Goal: Transaction & Acquisition: Obtain resource

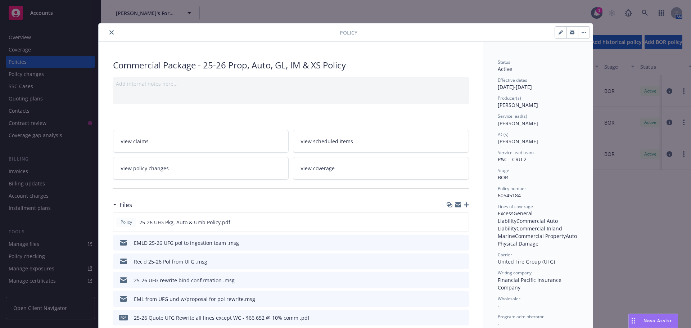
click at [109, 28] on div "Policy" at bounding box center [346, 32] width 494 height 18
click at [109, 31] on icon "close" at bounding box center [111, 32] width 4 height 4
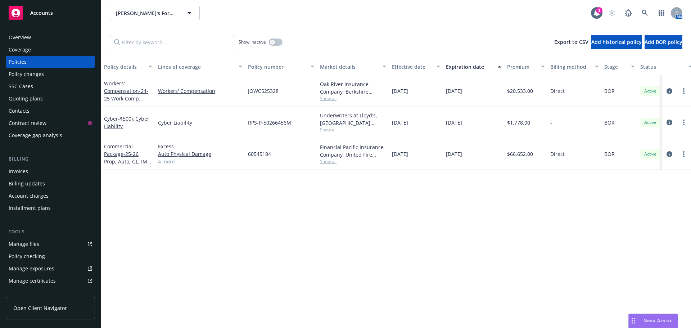
click at [55, 15] on div "Accounts" at bounding box center [50, 13] width 83 height 14
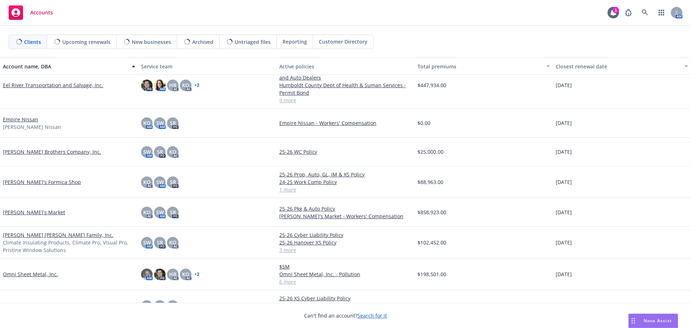
scroll to position [180, 0]
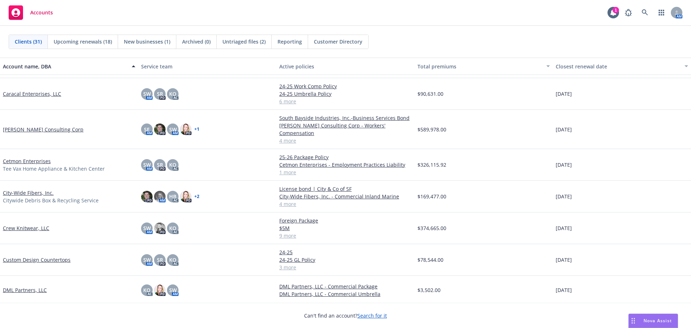
click at [24, 157] on link "Cetmon Enterprises" at bounding box center [27, 161] width 48 height 8
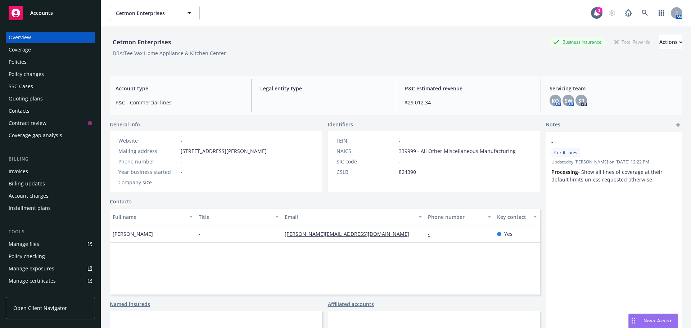
click at [21, 59] on div "Policies" at bounding box center [18, 62] width 18 height 12
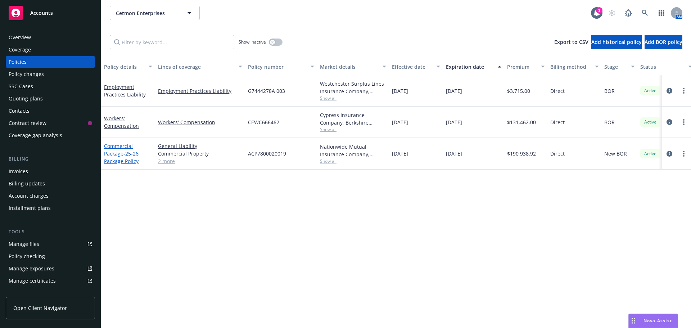
click at [128, 151] on span "- 25-26 Package Policy" at bounding box center [121, 157] width 35 height 14
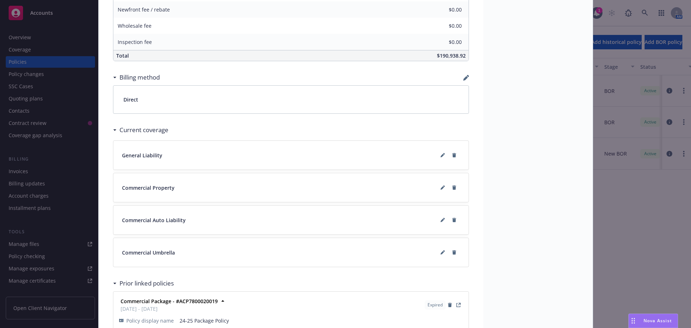
scroll to position [540, 0]
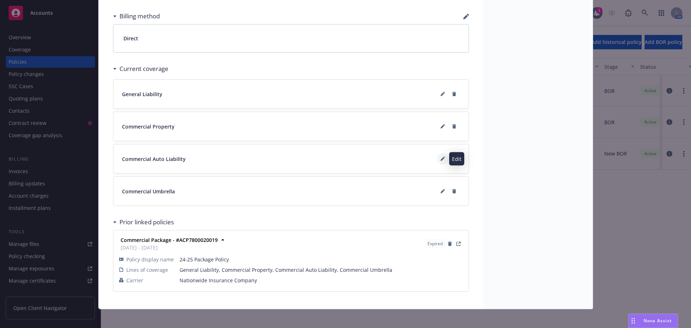
click at [442, 158] on button at bounding box center [443, 159] width 12 height 12
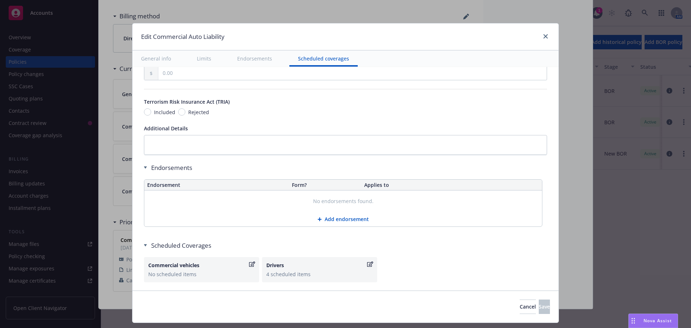
scroll to position [1045, 0]
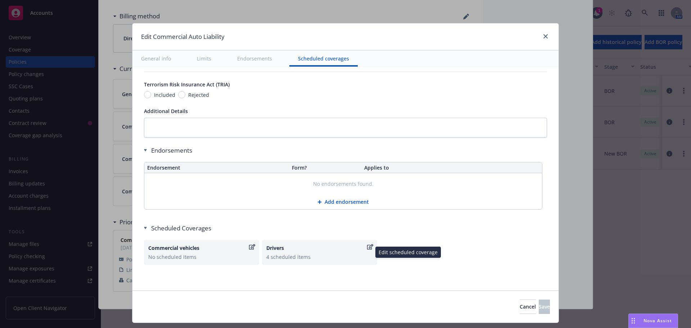
click at [291, 254] on div "4 scheduled items" at bounding box center [319, 257] width 106 height 8
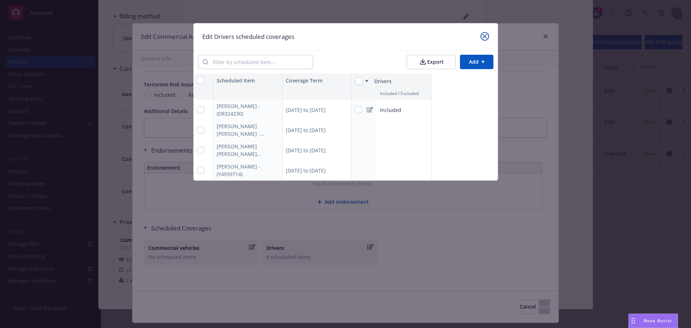
click at [486, 33] on link "close" at bounding box center [484, 36] width 9 height 9
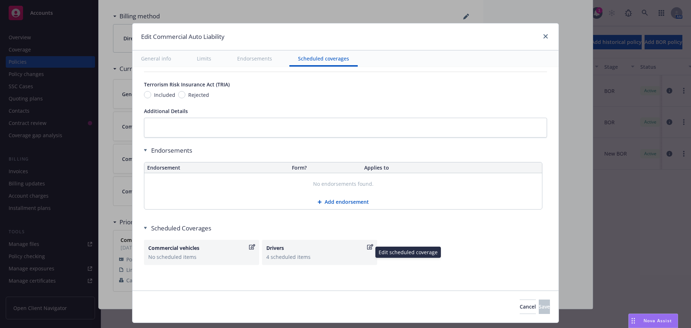
click at [281, 256] on div "4 scheduled items" at bounding box center [319, 257] width 106 height 8
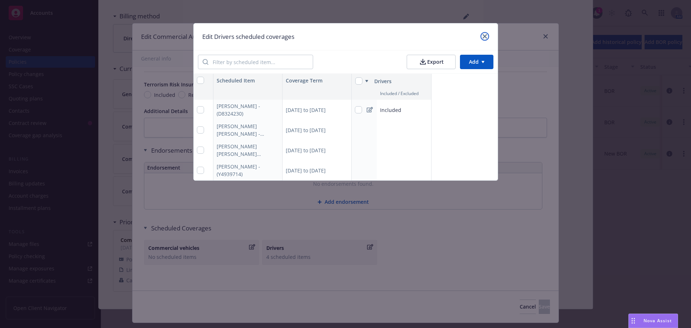
click at [482, 39] on link "close" at bounding box center [484, 36] width 9 height 9
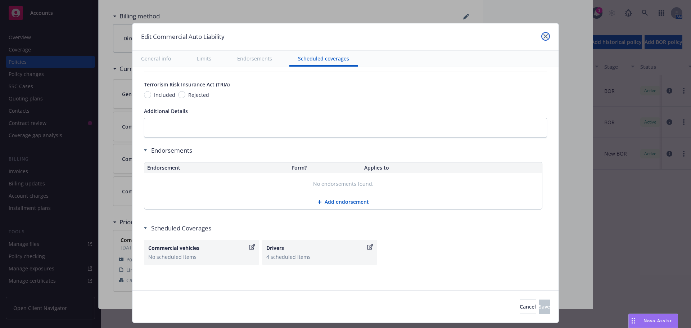
click at [546, 39] on link "close" at bounding box center [545, 36] width 9 height 9
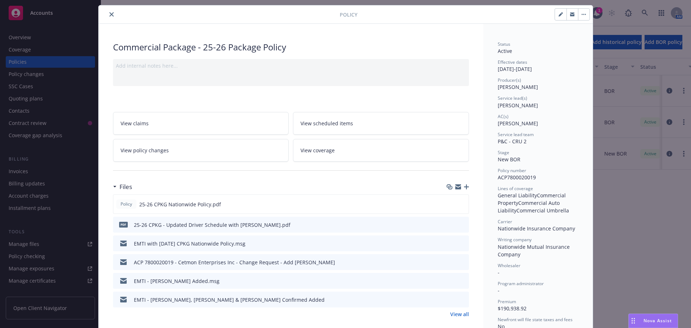
scroll to position [0, 0]
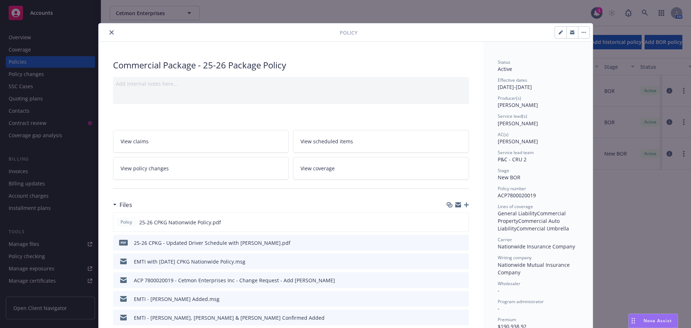
click at [109, 31] on icon "close" at bounding box center [111, 32] width 4 height 4
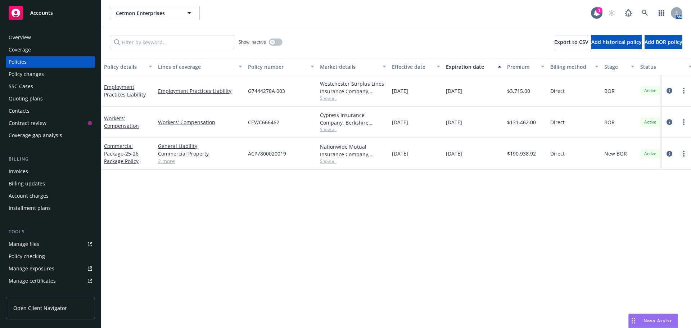
click at [684, 154] on link "more" at bounding box center [683, 153] width 9 height 9
click at [122, 155] on link "Commercial Package - 25-26 Package Policy" at bounding box center [121, 153] width 35 height 22
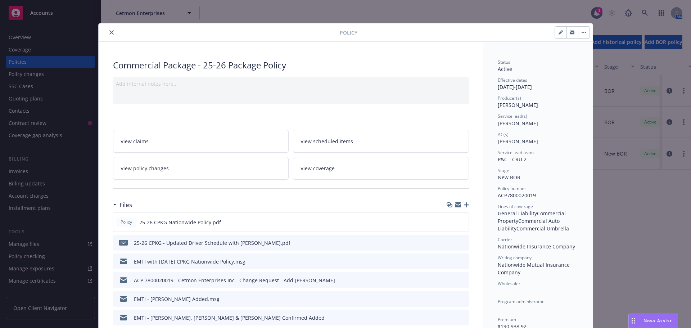
scroll to position [22, 0]
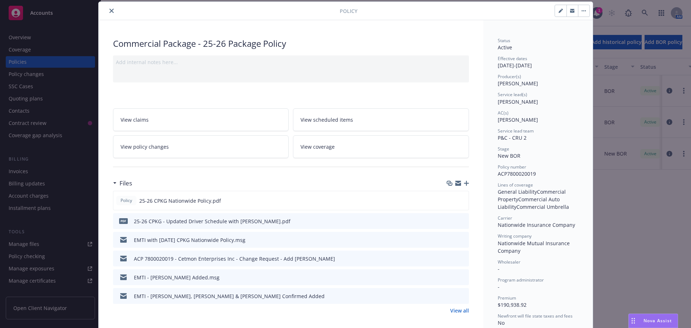
click at [396, 126] on link "View scheduled items" at bounding box center [381, 119] width 176 height 23
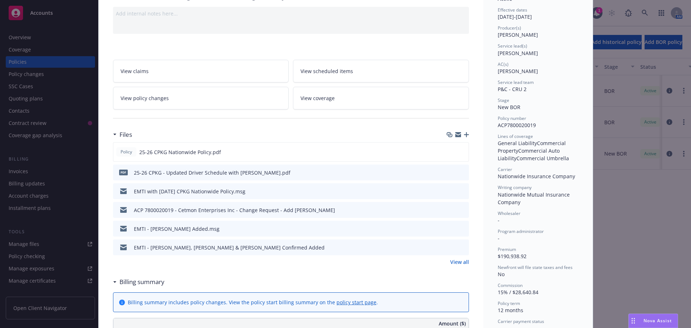
scroll to position [4, 0]
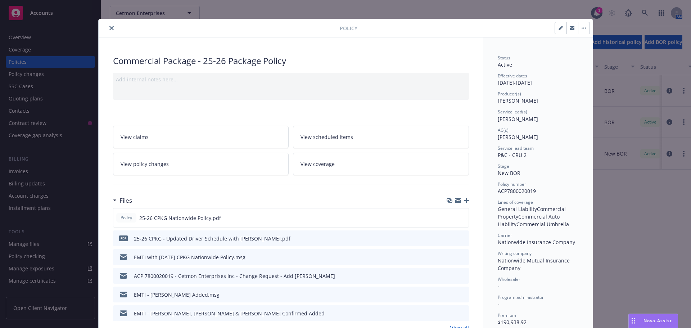
click at [109, 31] on button "close" at bounding box center [111, 28] width 9 height 9
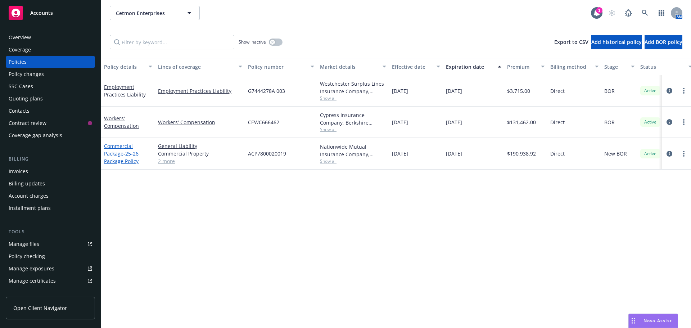
click at [127, 158] on span "- 25-26 Package Policy" at bounding box center [121, 157] width 35 height 14
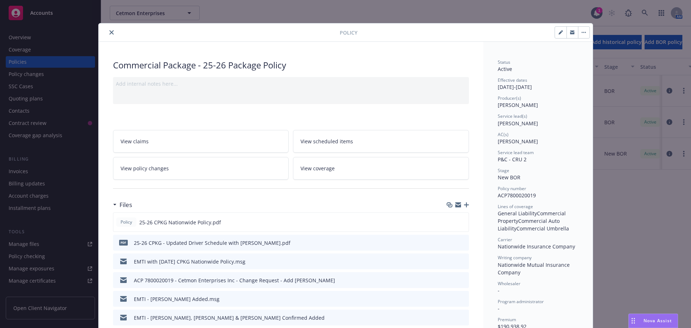
scroll to position [22, 0]
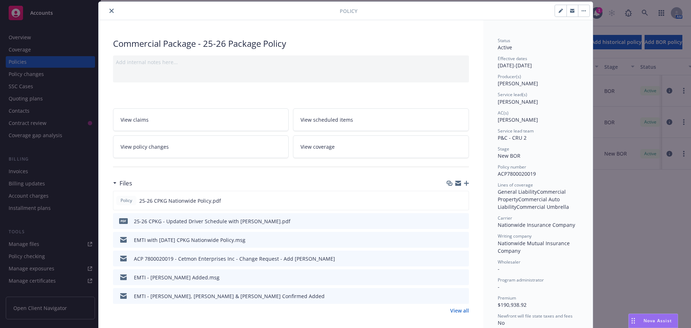
click at [558, 12] on icon "button" at bounding box center [560, 11] width 4 height 4
select select "NEW_BOR"
select select "12"
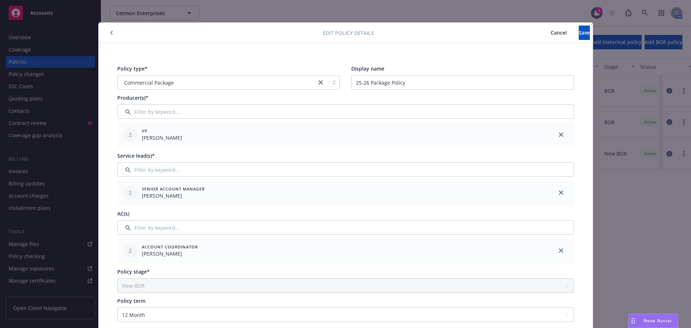
scroll to position [0, 0]
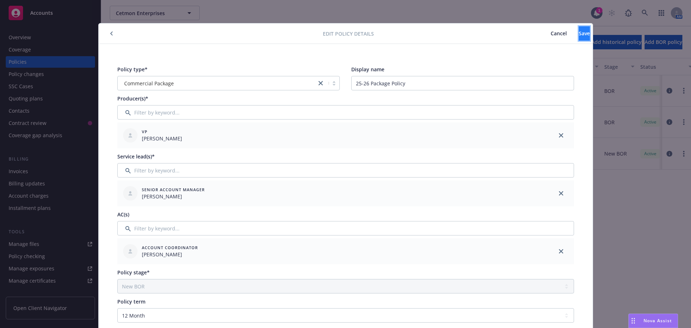
click at [578, 34] on span "Save" at bounding box center [583, 33] width 11 height 7
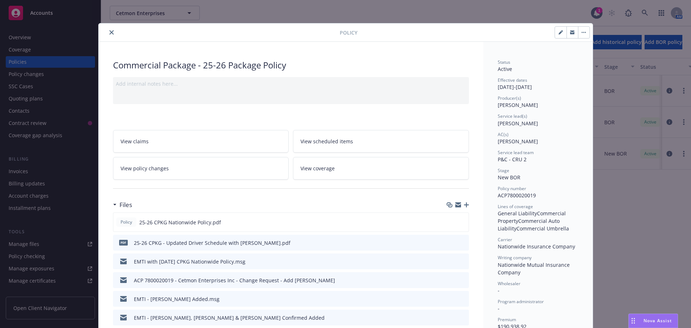
click at [109, 33] on icon "close" at bounding box center [111, 32] width 4 height 4
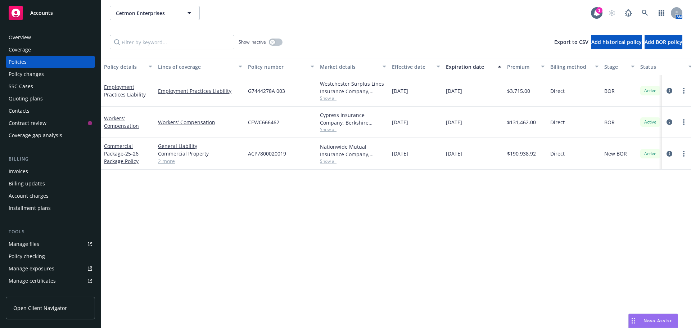
click at [163, 163] on link "2 more" at bounding box center [200, 161] width 84 height 8
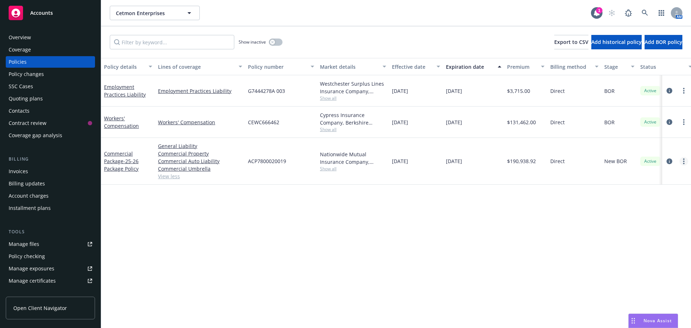
click at [686, 162] on link "more" at bounding box center [683, 161] width 9 height 9
click at [37, 12] on span "Accounts" at bounding box center [41, 13] width 23 height 6
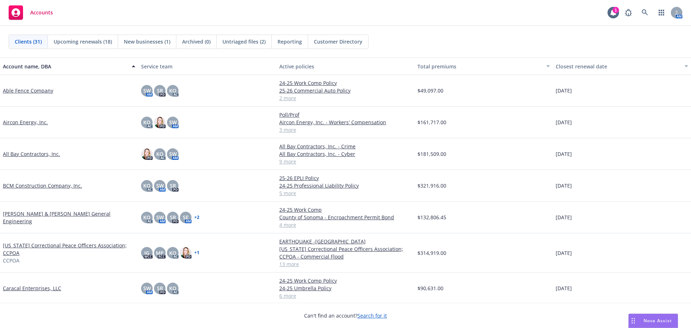
scroll to position [180, 0]
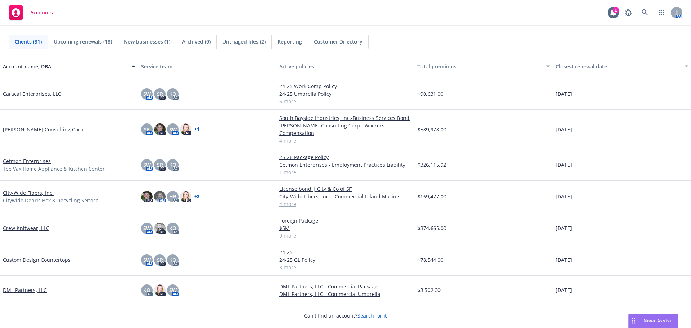
click at [22, 189] on link "City-Wide Fibers, Inc." at bounding box center [28, 193] width 51 height 8
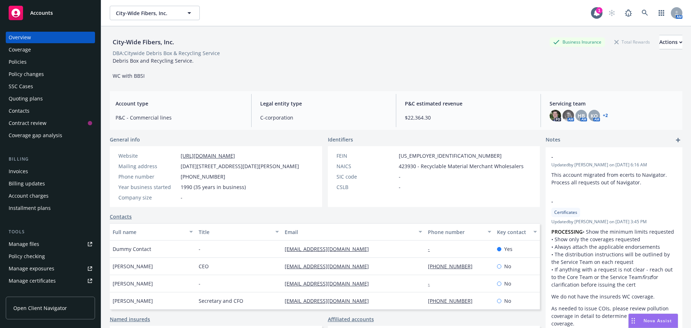
click at [18, 62] on div "Policies" at bounding box center [18, 62] width 18 height 12
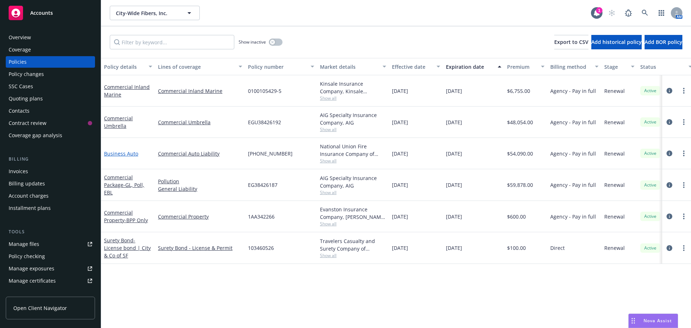
click at [123, 155] on link "Business Auto" at bounding box center [121, 153] width 34 height 7
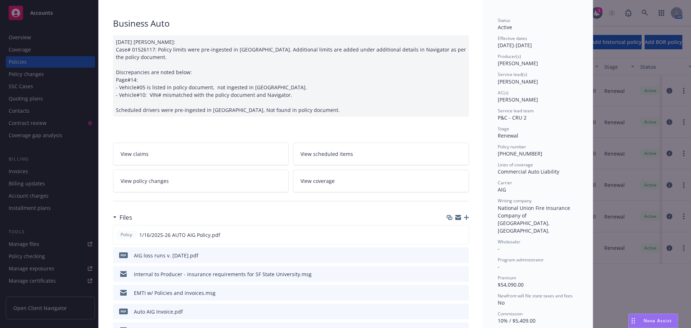
scroll to position [144, 0]
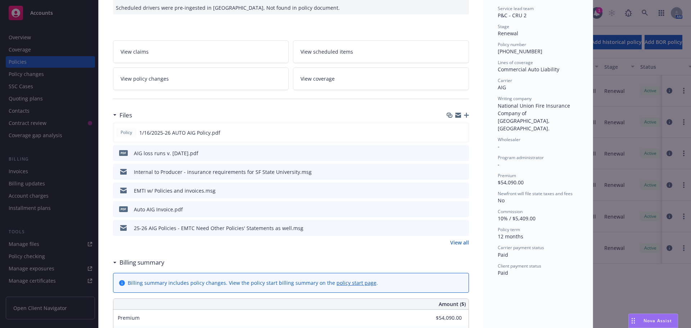
click at [455, 243] on link "View all" at bounding box center [459, 243] width 19 height 8
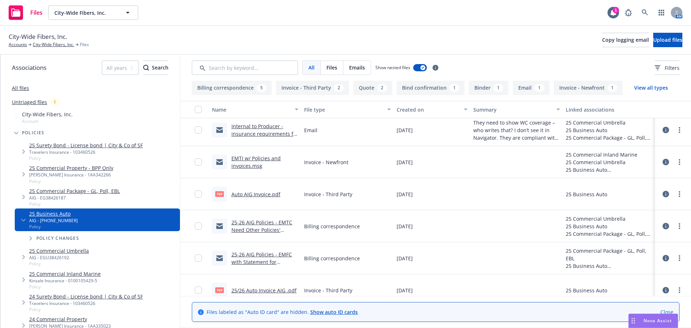
scroll to position [72, 0]
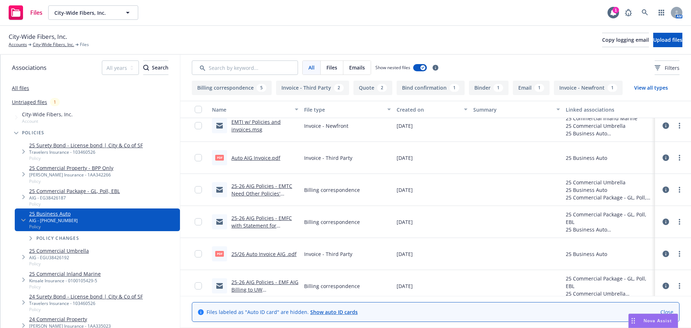
click at [251, 194] on link "25-26 AIG Policies - EMTC Need Other Policies' Statements as well.msg" at bounding box center [261, 193] width 61 height 22
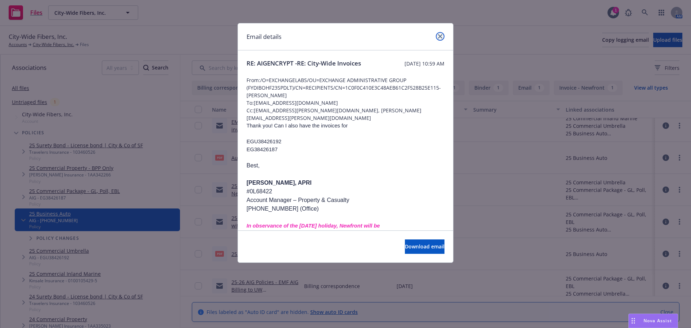
click at [443, 38] on link "close" at bounding box center [440, 36] width 9 height 9
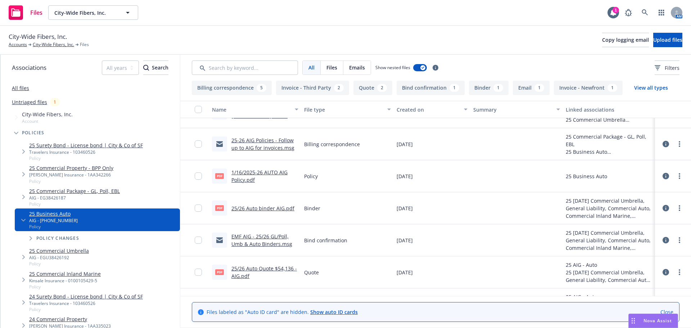
scroll to position [288, 0]
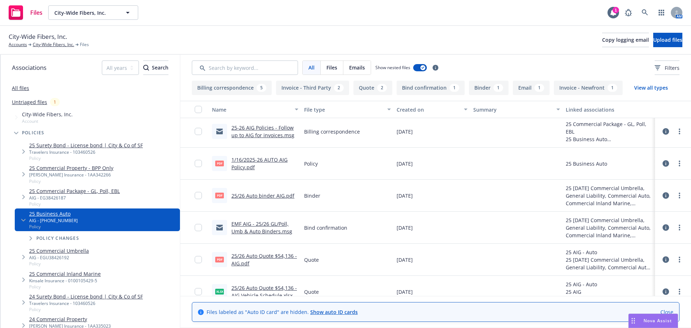
click at [259, 196] on link "25/26 Auto binder AIG.pdf" at bounding box center [262, 195] width 63 height 7
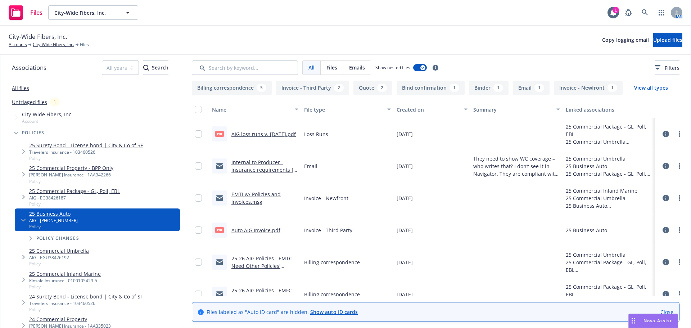
scroll to position [72, 0]
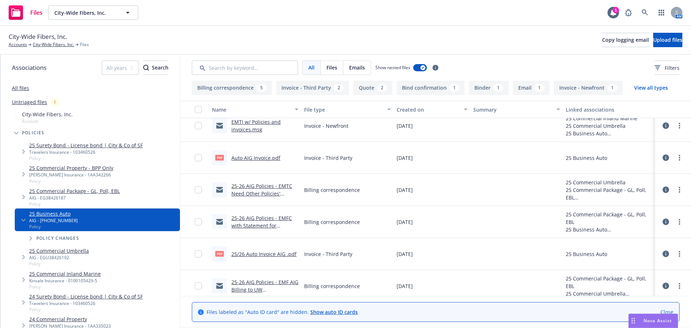
click at [271, 219] on link "25-26 AIG Policies - EMFC with Statement for Auto.msg" at bounding box center [261, 225] width 60 height 22
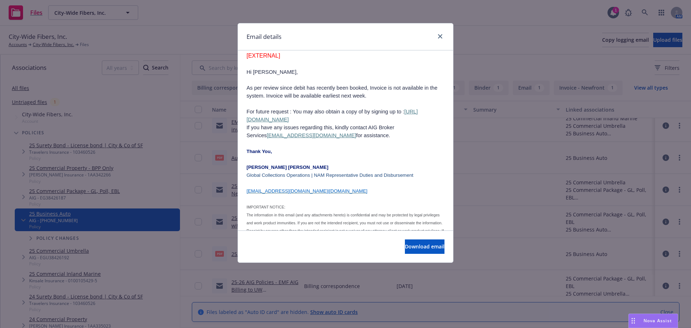
scroll to position [863, 0]
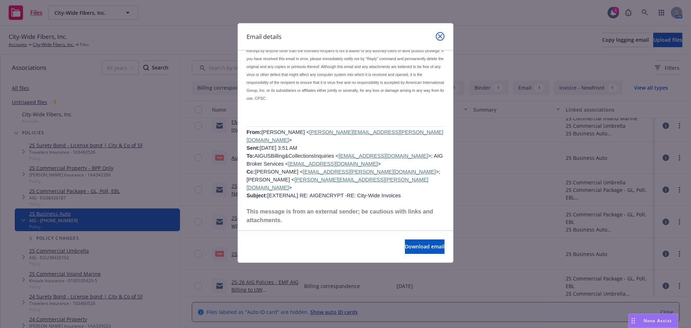
click at [442, 35] on link "close" at bounding box center [440, 36] width 9 height 9
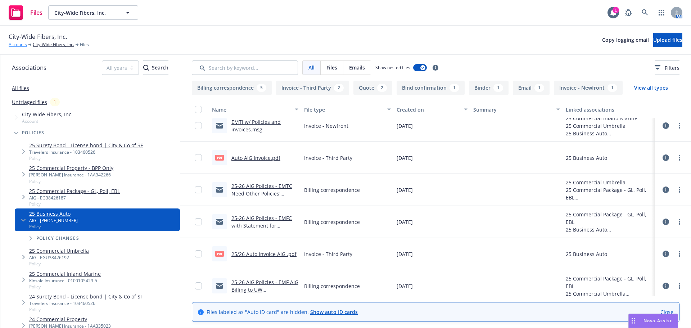
click at [20, 44] on link "Accounts" at bounding box center [18, 44] width 18 height 6
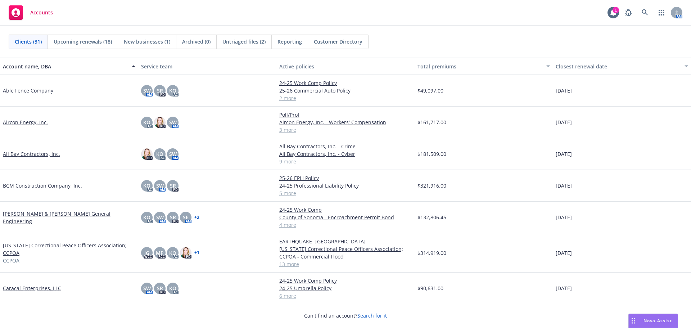
scroll to position [144, 0]
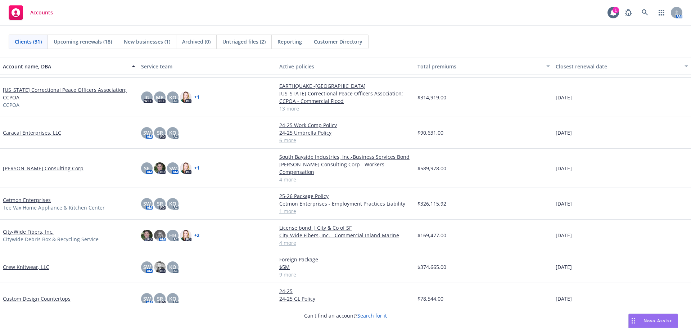
click at [42, 228] on link "City-Wide Fibers, Inc." at bounding box center [28, 232] width 51 height 8
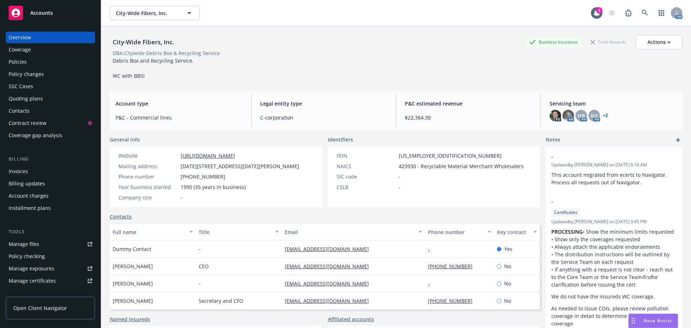
click at [53, 66] on div "Policies" at bounding box center [50, 62] width 83 height 12
